Goal: Task Accomplishment & Management: Manage account settings

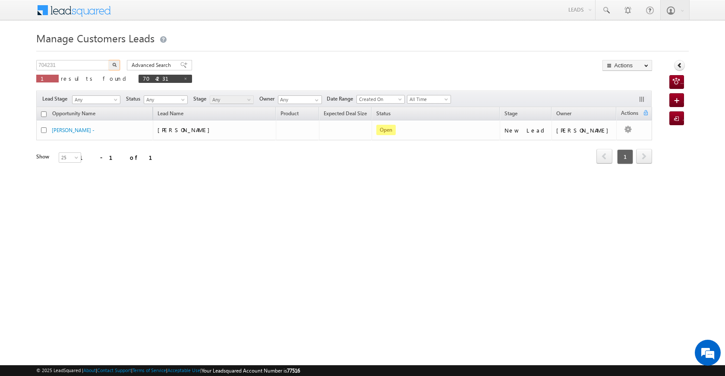
click at [26, 65] on body "Menu [PERSON_NAME] [PERSON_NAME] a2@ks erve." at bounding box center [362, 122] width 725 height 245
type input "704123"
click at [116, 64] on img "button" at bounding box center [114, 65] width 4 height 4
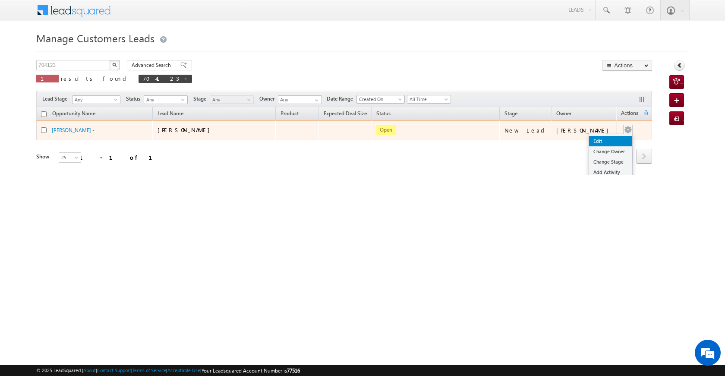
click at [610, 139] on link "Edit" at bounding box center [610, 141] width 43 height 10
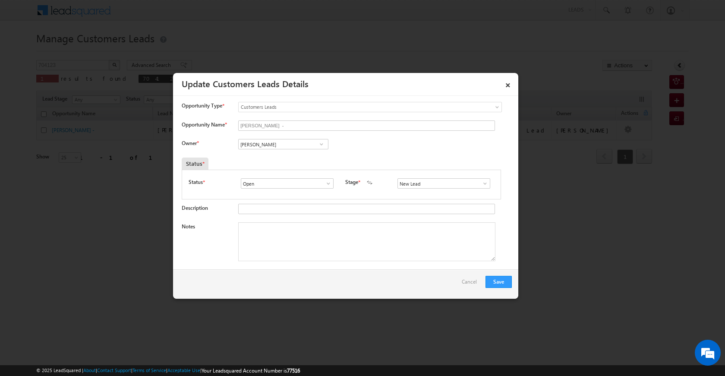
click at [322, 145] on span at bounding box center [321, 144] width 9 height 7
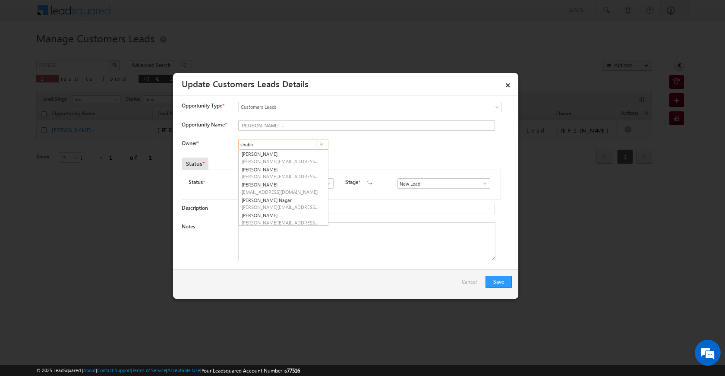
type input "shubh"
click at [588, 186] on div at bounding box center [362, 188] width 725 height 376
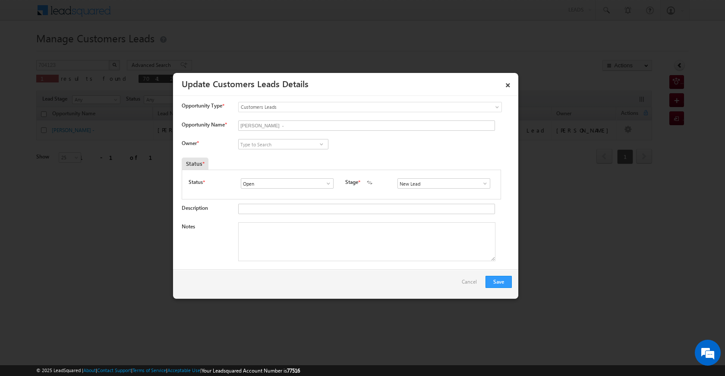
click at [318, 144] on span at bounding box center [321, 144] width 9 height 7
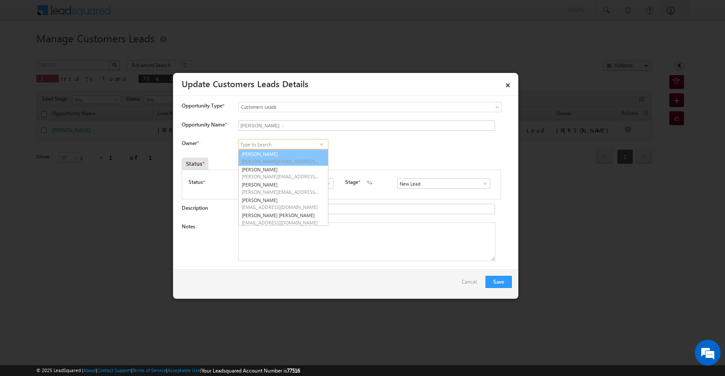
click at [285, 144] on input at bounding box center [283, 144] width 90 height 10
paste input "[PERSON_NAME]"
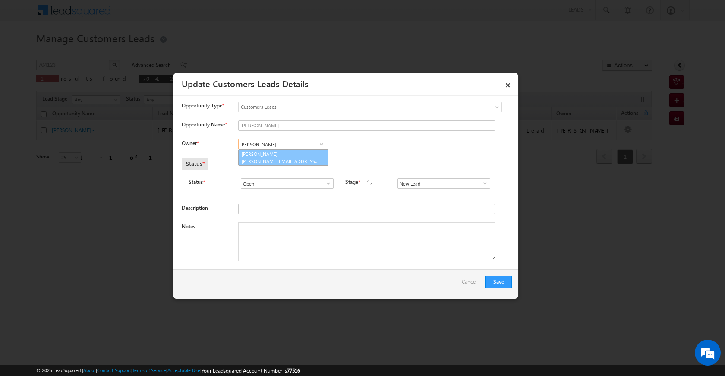
click at [288, 157] on link "[PERSON_NAME] [PERSON_NAME][EMAIL_ADDRESS][DOMAIN_NAME]" at bounding box center [283, 157] width 90 height 16
type input "[PERSON_NAME]"
click at [309, 239] on textarea "Notes" at bounding box center [366, 241] width 257 height 39
click at [347, 243] on textarea "Notes" at bounding box center [366, 241] width 257 height 39
paste textarea "plot registrty plot vailue 15 lac loan amount 10 lac pvt job income 14 k father…"
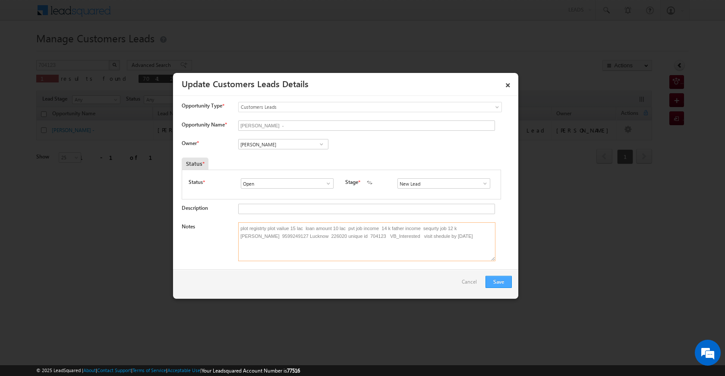
type textarea "plot registrty plot vailue 15 lac loan amount 10 lac pvt job income 14 k father…"
click at [506, 280] on button "Save" at bounding box center [499, 282] width 26 height 12
